Goal: Obtain resource: Download file/media

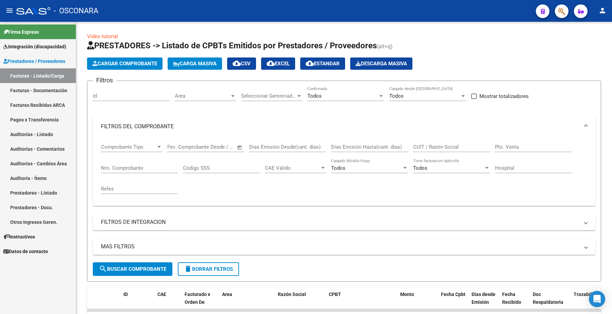
click at [108, 94] on input "Id" at bounding box center [131, 96] width 77 height 6
paste input "33918"
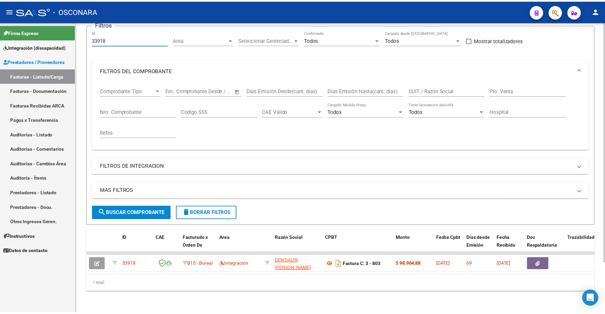
scroll to position [61, 0]
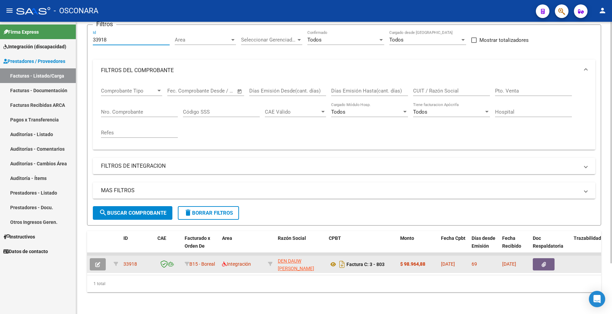
click at [99, 262] on icon "button" at bounding box center [97, 264] width 5 height 5
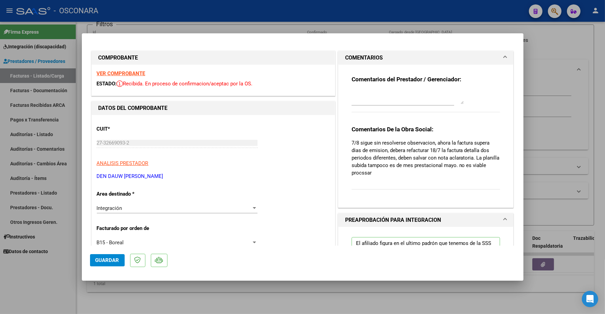
click at [123, 72] on strong "VER COMPROBANTE" at bounding box center [121, 73] width 49 height 6
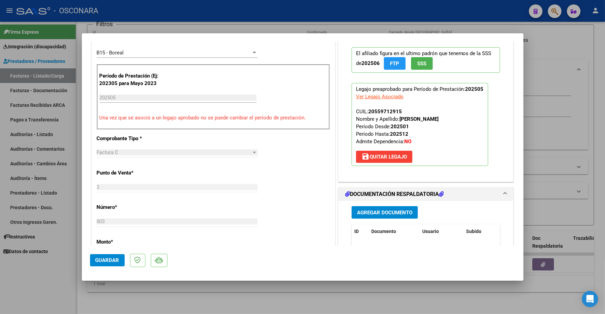
scroll to position [255, 0]
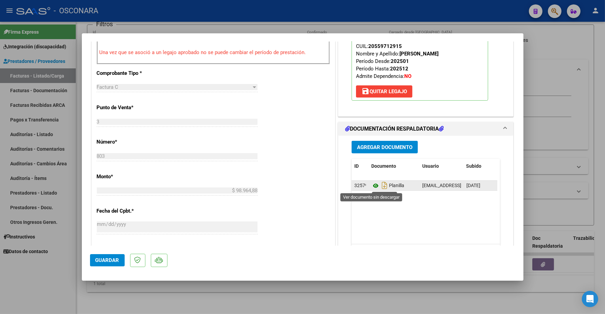
click at [373, 186] on icon at bounding box center [376, 186] width 9 height 8
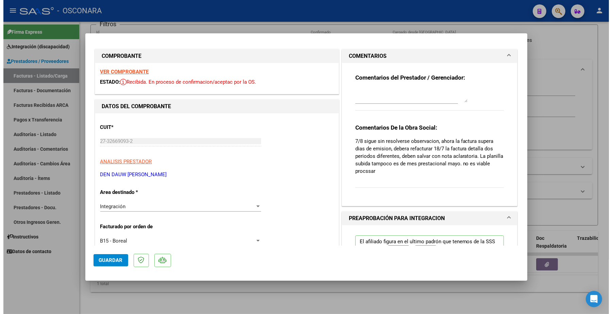
scroll to position [0, 0]
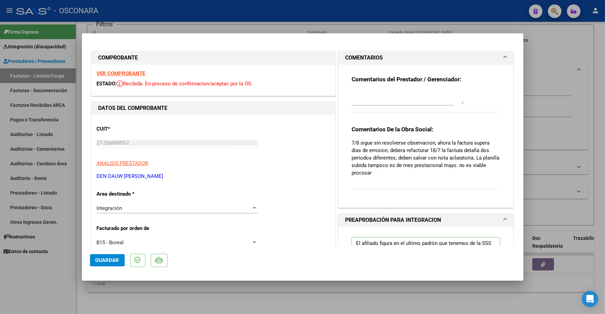
click at [136, 74] on strong "VER COMPROBANTE" at bounding box center [121, 73] width 49 height 6
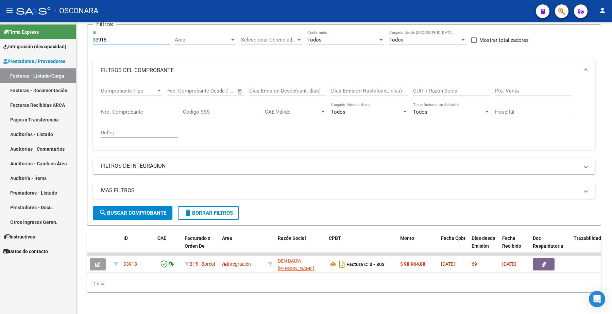
drag, startPoint x: 114, startPoint y: 34, endPoint x: 73, endPoint y: 16, distance: 44.3
click at [77, 20] on div "menu - OSCONARA person Firma Express Integración (discapacidad) Certificado Dis…" at bounding box center [306, 157] width 612 height 314
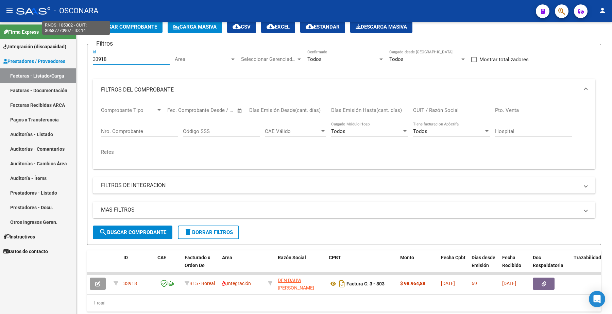
paste input "3"
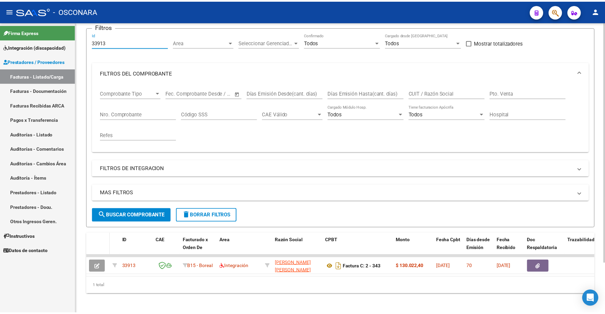
scroll to position [61, 0]
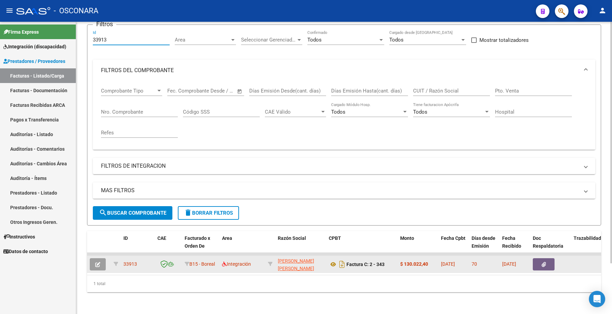
type input "33913"
click at [101, 258] on button "button" at bounding box center [98, 264] width 16 height 12
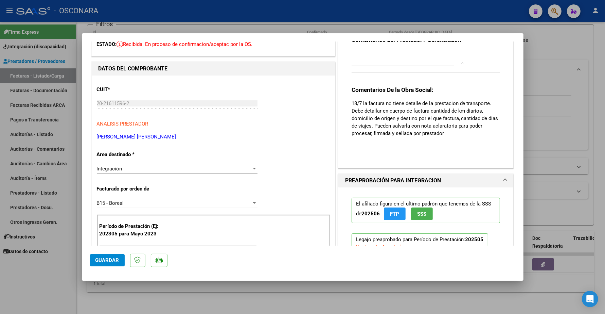
scroll to position [0, 0]
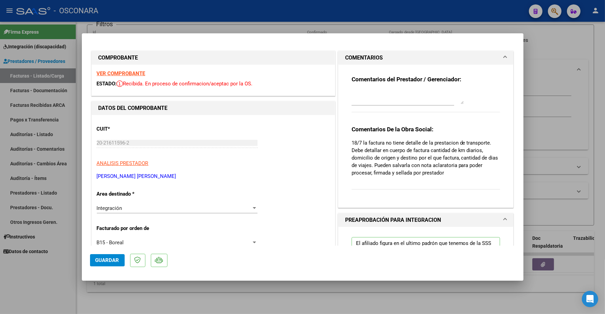
click at [106, 71] on strong "VER COMPROBANTE" at bounding box center [121, 73] width 49 height 6
